Goal: Task Accomplishment & Management: Complete application form

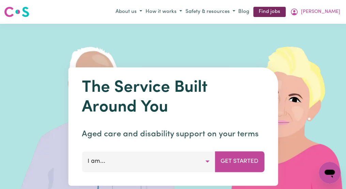
click at [286, 12] on link "Find jobs" at bounding box center [269, 12] width 32 height 11
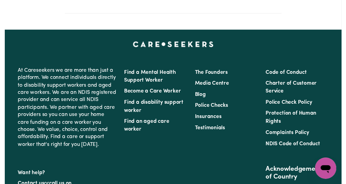
scroll to position [237, 0]
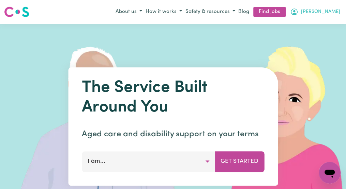
click at [324, 14] on button "[PERSON_NAME]" at bounding box center [315, 12] width 54 height 12
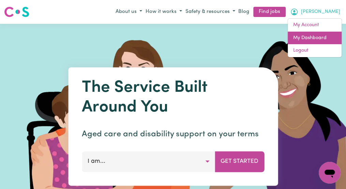
click at [316, 36] on link "My Dashboard" at bounding box center [315, 38] width 54 height 13
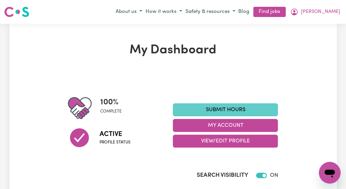
click at [271, 110] on link "Submit Hours" at bounding box center [225, 110] width 105 height 13
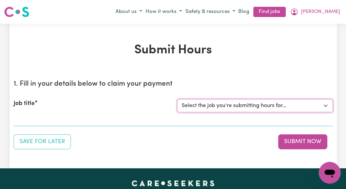
click at [326, 107] on select "Select the job you're submitting hours for... [[PERSON_NAME]] Italian Speaking …" at bounding box center [254, 106] width 155 height 13
select select "14719"
click at [177, 100] on select "Select the job you're submitting hours for... [[PERSON_NAME]] Italian Speaking …" at bounding box center [254, 106] width 155 height 13
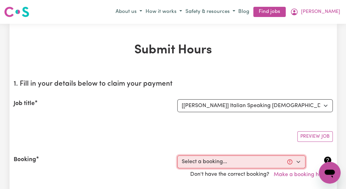
click at [296, 162] on select "Select a booking... [DATE] 10:00am to 12:00pm (RECURRING) [DATE] 10:00am to 12:…" at bounding box center [241, 162] width 128 height 13
select select "353089"
click at [177, 156] on select "Select a booking... [DATE] 10:00am to 12:00pm (RECURRING) [DATE] 10:00am to 12:…" at bounding box center [241, 162] width 128 height 13
type input "[DATE]"
type input "30"
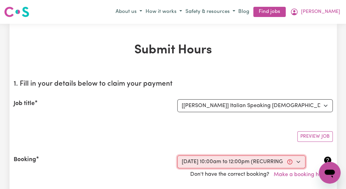
type input "9"
type input "2025"
type input "10:00"
type input "10"
type input "0"
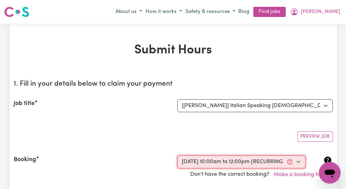
select select "am"
type input "12:00"
type input "12"
type input "0"
select select "pm"
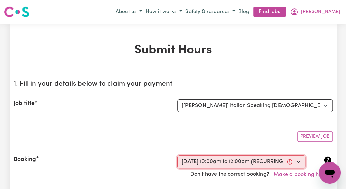
select select "50-Weekday"
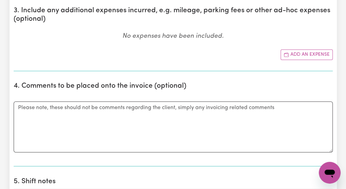
scroll to position [391, 0]
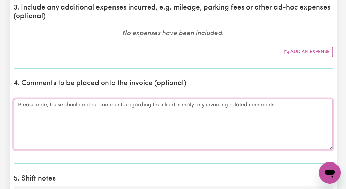
click at [32, 106] on textarea "Comments" at bounding box center [173, 124] width 319 height 51
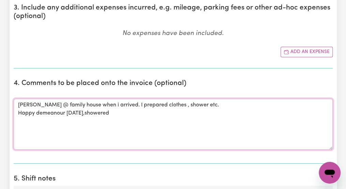
type textarea "Domenica @ family house when i arrived. I prepared clothes , shower etc. Happy …"
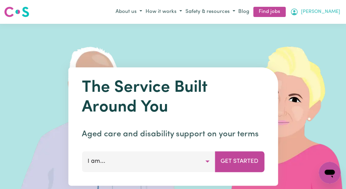
click at [331, 13] on span "[PERSON_NAME]" at bounding box center [320, 11] width 39 height 7
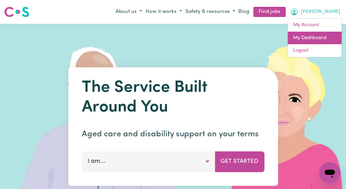
click at [316, 36] on link "My Dashboard" at bounding box center [315, 38] width 54 height 13
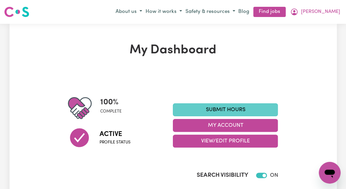
click at [268, 111] on link "Submit Hours" at bounding box center [225, 110] width 105 height 13
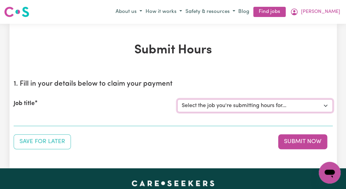
click at [325, 107] on select "Select the job you're submitting hours for... [[PERSON_NAME]] Italian Speaking …" at bounding box center [254, 106] width 155 height 13
select select "14719"
click at [177, 100] on select "Select the job you're submitting hours for... [[PERSON_NAME]] Italian Speaking …" at bounding box center [254, 106] width 155 height 13
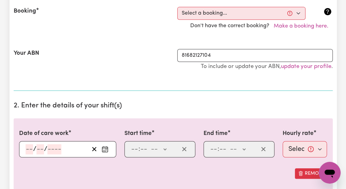
scroll to position [150, 0]
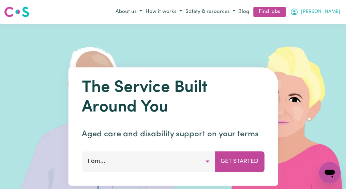
click at [336, 13] on button "[PERSON_NAME]" at bounding box center [315, 12] width 54 height 12
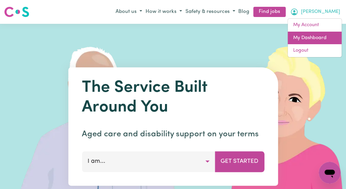
click at [317, 36] on link "My Dashboard" at bounding box center [315, 38] width 54 height 13
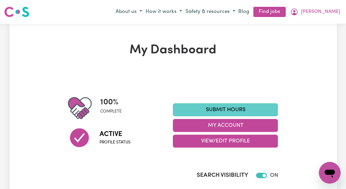
click at [263, 110] on link "Submit Hours" at bounding box center [225, 110] width 105 height 13
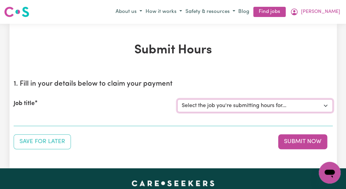
click at [325, 107] on select "Select the job you're submitting hours for... [[PERSON_NAME]] Italian Speaking …" at bounding box center [254, 106] width 155 height 13
select select "14719"
click at [177, 100] on select "Select the job you're submitting hours for... [[PERSON_NAME]] Italian Speaking …" at bounding box center [254, 106] width 155 height 13
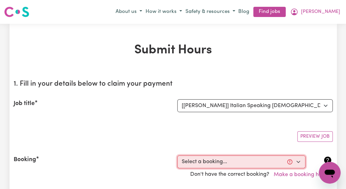
click at [297, 164] on select "Select a booking... [DATE] 10:00am to 12:00pm (RECURRING) [DATE] 10:00am to 12:…" at bounding box center [241, 162] width 128 height 13
select select "353089"
click at [177, 156] on select "Select a booking... [DATE] 10:00am to 12:00pm (RECURRING) [DATE] 10:00am to 12:…" at bounding box center [241, 162] width 128 height 13
type input "[DATE]"
type input "30"
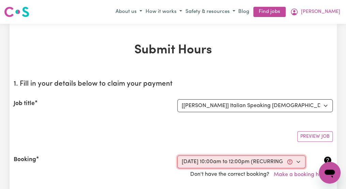
type input "9"
type input "2025"
type input "10:00"
type input "10"
type input "0"
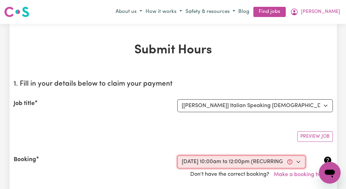
select select "am"
type input "12:00"
type input "12"
type input "0"
select select "pm"
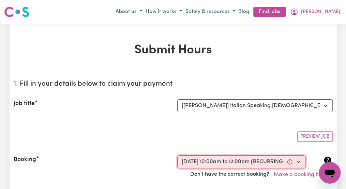
select select "50-Weekday"
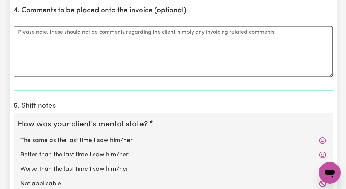
scroll to position [477, 0]
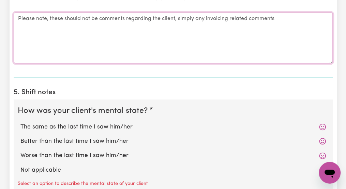
click at [33, 32] on textarea "Comments" at bounding box center [173, 37] width 319 height 51
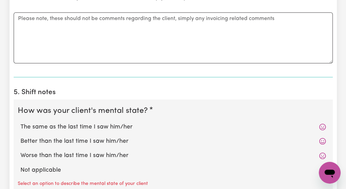
click at [94, 124] on label "The same as the last time I saw him/her" at bounding box center [172, 127] width 305 height 9
click at [20, 123] on input "The same as the last time I saw him/her" at bounding box center [20, 122] width 0 height 0
radio input "true"
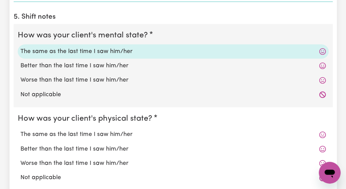
scroll to position [559, 0]
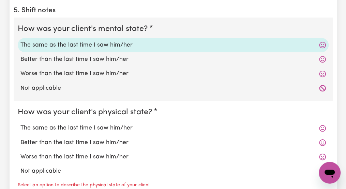
click at [97, 128] on label "The same as the last time I saw him/her" at bounding box center [172, 128] width 305 height 9
click at [20, 124] on input "The same as the last time I saw him/her" at bounding box center [20, 124] width 0 height 0
radio input "true"
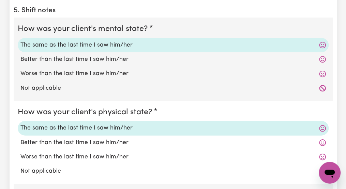
click at [92, 55] on label "Better than the last time I saw him/her" at bounding box center [172, 59] width 305 height 9
click at [20, 55] on input "Better than the last time I saw him/her" at bounding box center [20, 55] width 0 height 0
radio input "true"
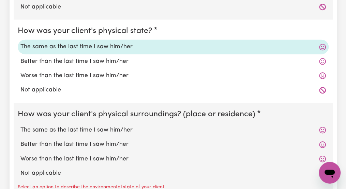
scroll to position [641, 0]
click at [90, 129] on label "The same as the last time I saw him/her" at bounding box center [172, 130] width 305 height 9
click at [20, 126] on input "The same as the last time I saw him/her" at bounding box center [20, 125] width 0 height 0
radio input "true"
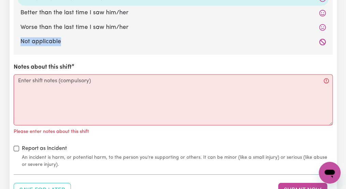
scroll to position [777, 0]
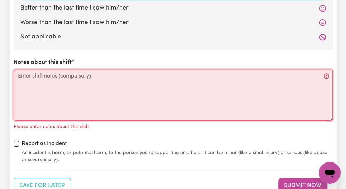
click at [34, 78] on textarea "Notes about this shift" at bounding box center [173, 95] width 319 height 51
click at [34, 78] on textarea "D" at bounding box center [173, 95] width 319 height 51
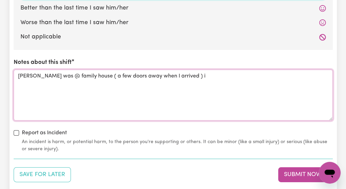
type textarea "Domenica was @ family house ( a few doors away when I arrived ) i"
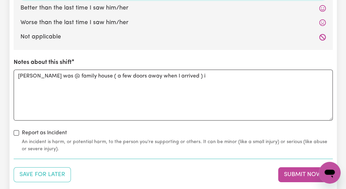
click at [31, 39] on label "Not applicable" at bounding box center [172, 37] width 305 height 9
click at [20, 33] on input "Not applicable" at bounding box center [20, 32] width 0 height 0
radio input "true"
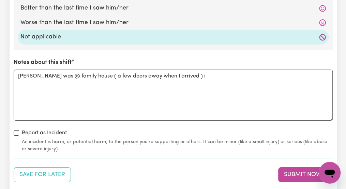
click at [31, 39] on label "Not applicable" at bounding box center [172, 37] width 305 height 9
click at [20, 33] on input "Not applicable" at bounding box center [20, 32] width 0 height 0
drag, startPoint x: 31, startPoint y: 39, endPoint x: 83, endPoint y: 52, distance: 54.6
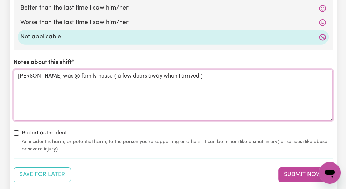
click at [202, 79] on textarea "Domenica was @ family house ( a few doors away when I arrived ) i" at bounding box center [173, 95] width 319 height 51
click at [273, 75] on textarea "Domenica was @ family house ( a few doors away when I arrived ) i arranged clot…" at bounding box center [173, 95] width 319 height 51
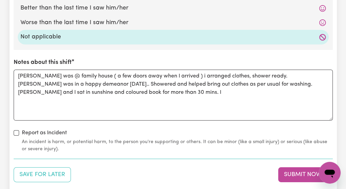
click at [304, 66] on div "Notes about this shift Domenica was @ family house ( a few doors away when I ar…" at bounding box center [173, 89] width 319 height 63
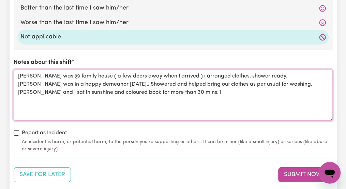
click at [214, 95] on textarea "Domenica was @ family house ( a few doors away when I arrived ) i arranged clot…" at bounding box center [173, 95] width 319 height 51
click at [129, 91] on textarea "Domenica was @ family house ( a few doors away when I arrived ) i arranged clot…" at bounding box center [173, 95] width 319 height 51
click at [106, 92] on textarea "Domenica was @ family house ( a few doors away when I arrived ) i arranged clot…" at bounding box center [173, 95] width 319 height 51
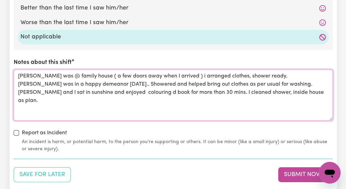
click at [157, 91] on textarea "Domenica was @ family house ( a few doors away when I arrived ) i arranged clot…" at bounding box center [173, 95] width 319 height 51
click at [226, 90] on textarea "Domenica was @ family house ( a few doors away when I arrived ) i arranged clot…" at bounding box center [173, 95] width 319 height 51
click at [326, 92] on textarea "Domenica was @ family house ( a few doors away when I arrived ) i arranged clot…" at bounding box center [173, 95] width 319 height 51
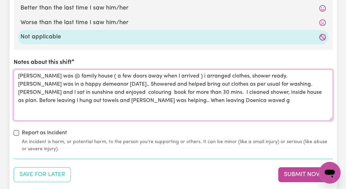
click at [249, 111] on textarea "Domenica was @ family house ( a few doors away when I arrived ) i arranged clot…" at bounding box center [173, 95] width 319 height 51
click at [234, 98] on textarea "Domenica was @ family house ( a few doors away when I arrived ) i arranged clot…" at bounding box center [173, 95] width 319 height 51
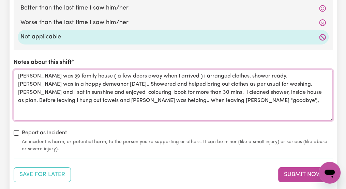
click at [232, 100] on textarea "Domenica was @ family house ( a few doors away when I arrived ) i arranged clot…" at bounding box center [173, 95] width 319 height 51
type textarea "Domenica was @ family house ( a few doors away when I arrived ) i arranged clot…"
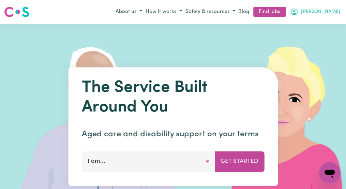
click at [332, 11] on span "[PERSON_NAME]" at bounding box center [320, 11] width 39 height 7
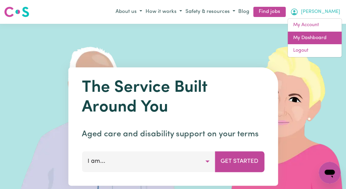
click at [321, 39] on link "My Dashboard" at bounding box center [315, 38] width 54 height 13
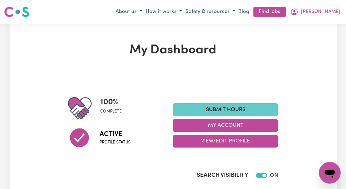
click at [262, 110] on link "Submit Hours" at bounding box center [225, 110] width 105 height 13
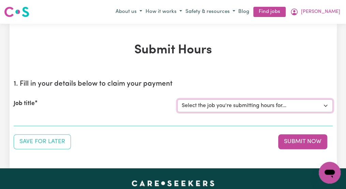
click at [325, 107] on select "Select the job you're submitting hours for... [Dominica Vitale] Italian Speakin…" at bounding box center [254, 106] width 155 height 13
select select "14719"
click at [177, 100] on select "Select the job you're submitting hours for... [Dominica Vitale] Italian Speakin…" at bounding box center [254, 106] width 155 height 13
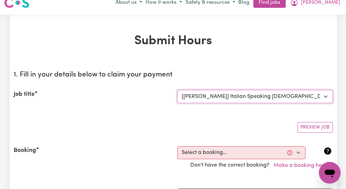
scroll to position [14, 0]
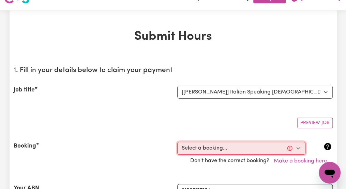
click at [299, 148] on select "Select a booking... Fri, September 5, 2025 - 10:00am to 12:00pm (RECURRING) Fri…" at bounding box center [241, 148] width 128 height 13
select select "353089"
click at [177, 142] on select "Select a booking... Fri, September 5, 2025 - 10:00am to 12:00pm (RECURRING) Fri…" at bounding box center [241, 148] width 128 height 13
type input "2025-09-30"
type input "30"
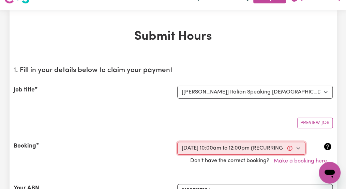
type input "9"
type input "2025"
type input "10:00"
type input "10"
type input "0"
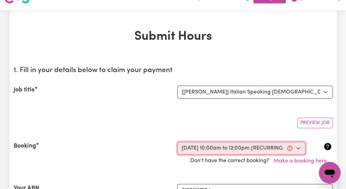
select select "am"
type input "12:00"
type input "12"
type input "0"
select select "pm"
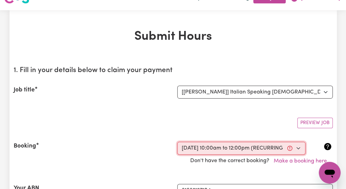
select select "50-Weekday"
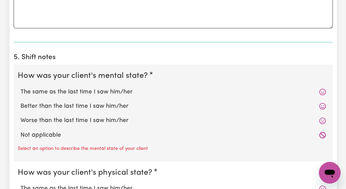
scroll to position [518, 0]
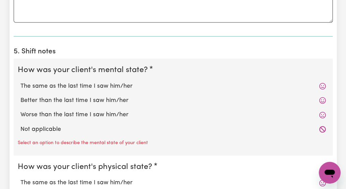
click at [114, 96] on label "Better than the last time I saw him/her" at bounding box center [172, 100] width 305 height 9
click at [20, 96] on input "Better than the last time I saw him/her" at bounding box center [20, 96] width 0 height 0
radio input "true"
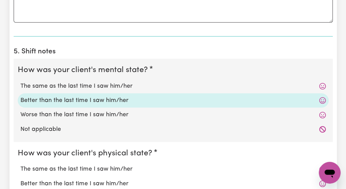
click at [91, 166] on label "The same as the last time I saw him/her" at bounding box center [172, 169] width 305 height 9
click at [20, 165] on input "The same as the last time I saw him/her" at bounding box center [20, 165] width 0 height 0
radio input "true"
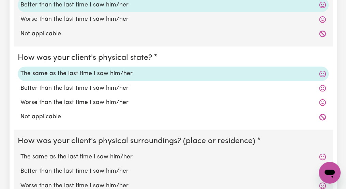
scroll to position [627, 0]
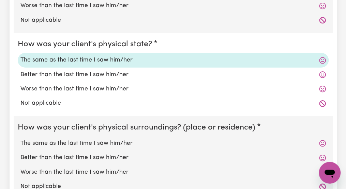
click at [120, 140] on label "The same as the last time I saw him/her" at bounding box center [172, 143] width 305 height 9
click at [20, 139] on input "The same as the last time I saw him/her" at bounding box center [20, 139] width 0 height 0
radio input "true"
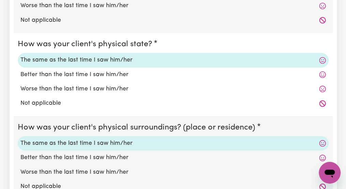
click at [120, 140] on label "The same as the last time I saw him/her" at bounding box center [172, 143] width 305 height 9
click at [20, 139] on input "The same as the last time I saw him/her" at bounding box center [20, 139] width 0 height 0
click at [120, 140] on label "The same as the last time I saw him/her" at bounding box center [172, 143] width 305 height 9
click at [20, 139] on input "The same as the last time I saw him/her" at bounding box center [20, 139] width 0 height 0
click at [319, 143] on icon at bounding box center [322, 144] width 6 height 6
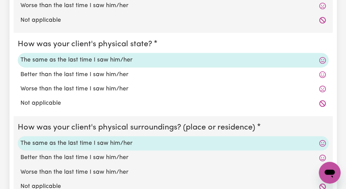
click at [110, 143] on label "The same as the last time I saw him/her" at bounding box center [172, 143] width 305 height 9
click at [20, 139] on input "The same as the last time I saw him/her" at bounding box center [20, 139] width 0 height 0
click at [110, 143] on label "The same as the last time I saw him/her" at bounding box center [172, 143] width 305 height 9
click at [20, 139] on input "The same as the last time I saw him/her" at bounding box center [20, 139] width 0 height 0
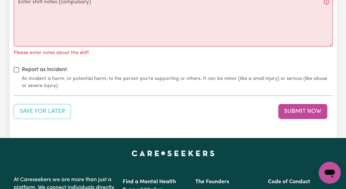
scroll to position [859, 0]
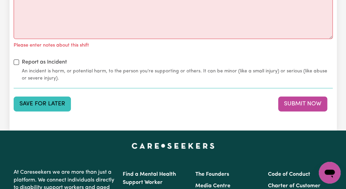
click at [53, 102] on button "Save for Later" at bounding box center [42, 104] width 57 height 15
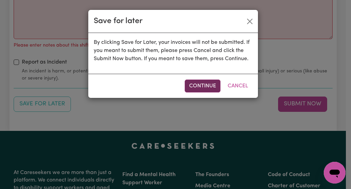
click at [198, 83] on button "Continue" at bounding box center [203, 86] width 36 height 13
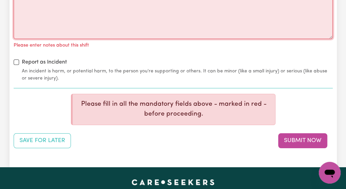
click at [312, 14] on textarea "Notes about this shift" at bounding box center [173, 13] width 319 height 51
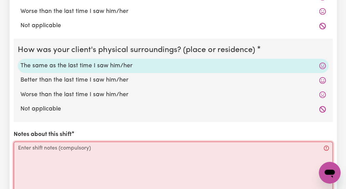
scroll to position [704, 0]
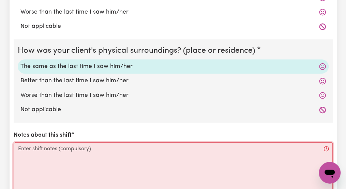
click at [23, 148] on textarea "Notes about this shift" at bounding box center [173, 168] width 319 height 51
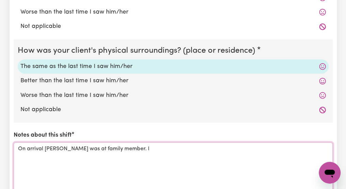
click at [29, 146] on textarea "On arrival Domenica was at family member. I" at bounding box center [173, 168] width 319 height 51
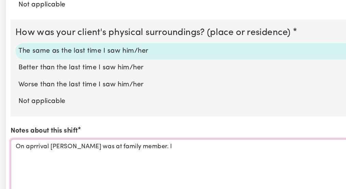
click at [37, 143] on textarea "On aprrival Domenica was at family member. I" at bounding box center [173, 168] width 319 height 51
click at [138, 151] on textarea "On arrival Domenica was at family member. I" at bounding box center [173, 168] width 319 height 51
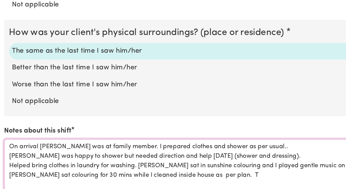
click at [217, 173] on textarea "On arrival Domenica was at family member. I prepared clothes and shower as per …" at bounding box center [173, 168] width 319 height 51
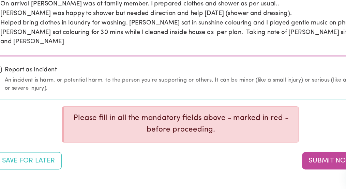
scroll to position [727, 0]
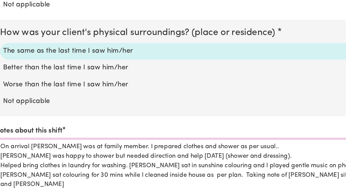
click at [316, 149] on textarea "On arrival Domenica was at family member. I prepared clothes and shower as per …" at bounding box center [173, 145] width 319 height 51
click at [309, 152] on textarea "On arrival Domenica was at family member. I prepared clothes and shower as per …" at bounding box center [173, 145] width 319 height 51
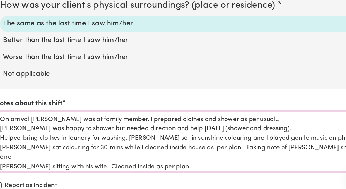
click at [161, 158] on textarea "On arrival Domenica was at family member. I prepared clothes and shower as per …" at bounding box center [173, 145] width 319 height 51
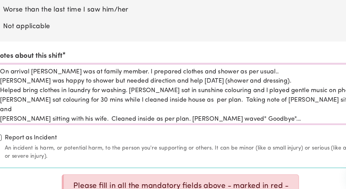
scroll to position [765, 0]
click at [210, 105] on textarea "On arrival Domenica was at family member. I prepared clothes and shower as per …" at bounding box center [173, 107] width 319 height 51
click at [201, 103] on textarea "On arrival Domenica was at family member. I prepared clothes and shower as per …" at bounding box center [173, 107] width 319 height 51
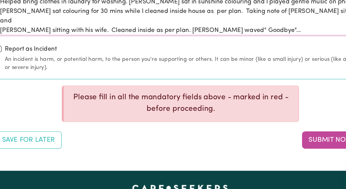
scroll to position [847, 0]
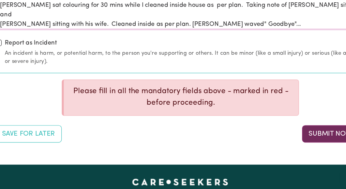
type textarea "On arrival Domenica was at family member. I prepared clothes and shower as per …"
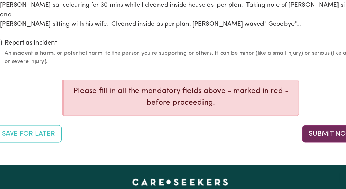
click at [294, 141] on button "Submit Now" at bounding box center [302, 141] width 49 height 15
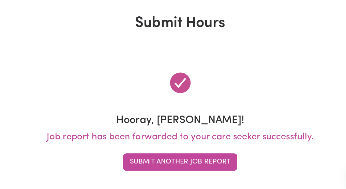
scroll to position [0, 0]
